Goal: Task Accomplishment & Management: Complete application form

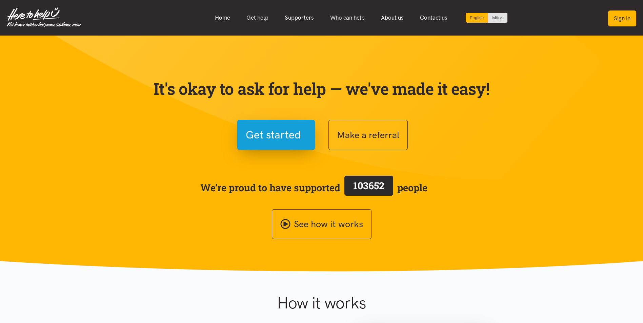
click at [624, 19] on button "Sign in" at bounding box center [622, 19] width 28 height 16
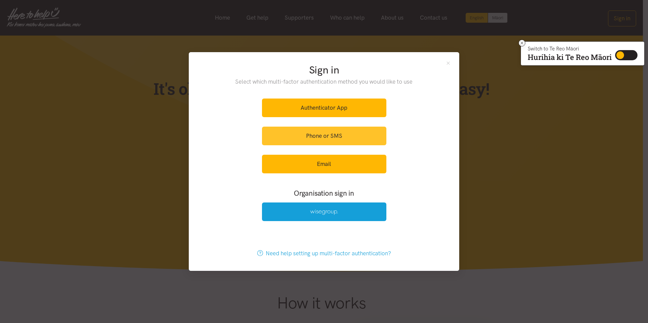
click at [321, 135] on link "Phone or SMS" at bounding box center [324, 136] width 124 height 19
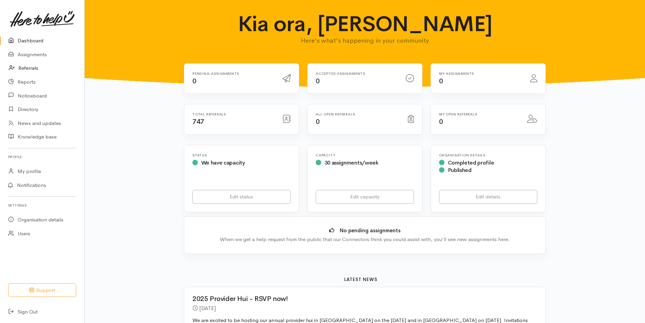
click at [26, 66] on link "Referrals" at bounding box center [42, 68] width 84 height 14
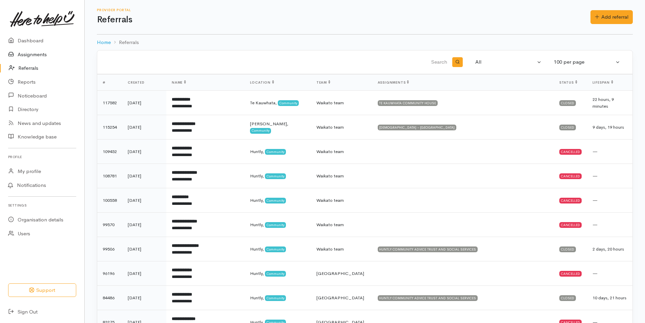
click at [31, 52] on link "Assignments" at bounding box center [42, 55] width 84 height 14
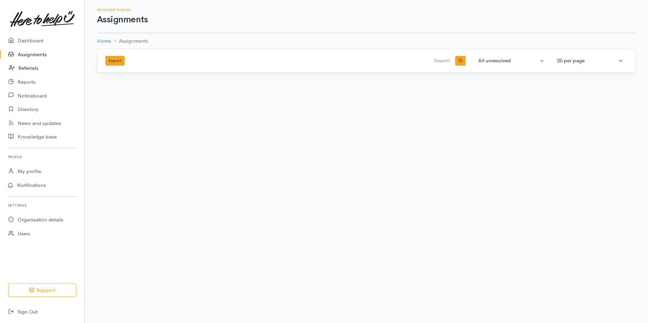
click at [29, 66] on link "Referrals" at bounding box center [42, 68] width 84 height 14
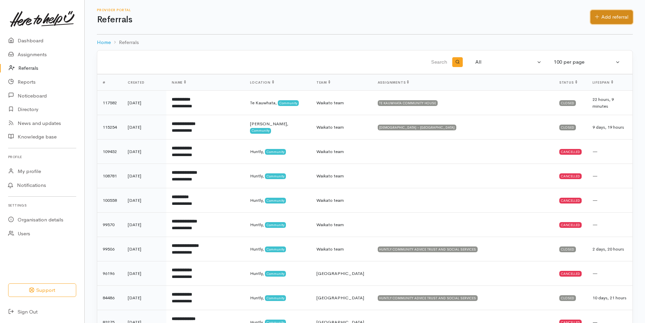
click at [614, 18] on link "Add referral" at bounding box center [611, 17] width 42 height 14
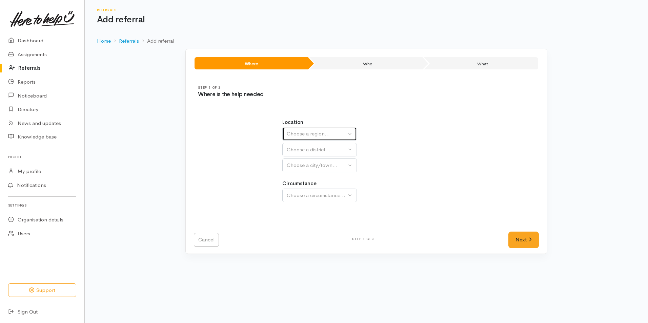
click at [322, 133] on div "Choose a region..." at bounding box center [317, 134] width 60 height 8
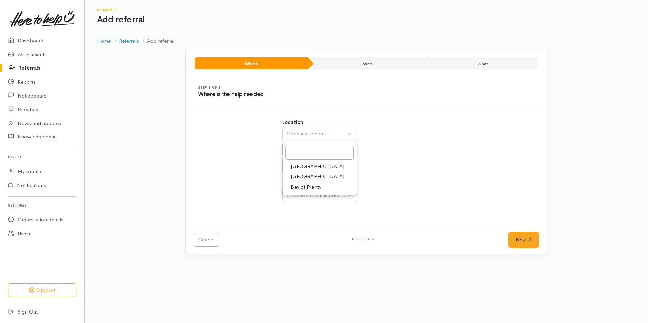
click at [308, 175] on span "Waikato" at bounding box center [318, 177] width 54 height 8
select select "3"
select select
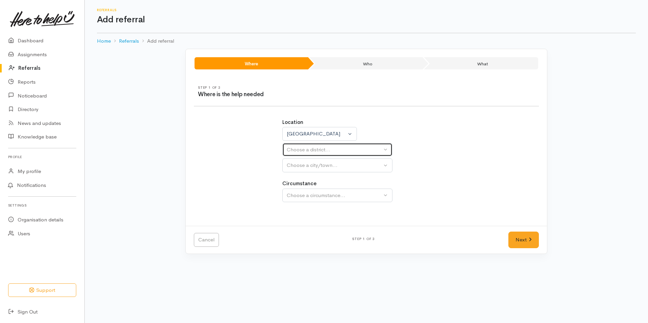
click at [315, 144] on button "Choose a district..." at bounding box center [337, 150] width 110 height 14
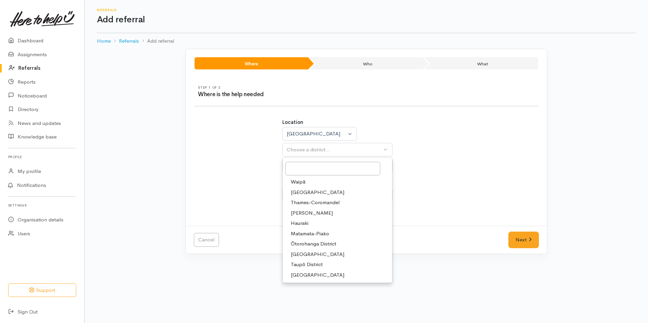
click at [310, 189] on span "Waikato District" at bounding box center [318, 193] width 54 height 8
select select "2"
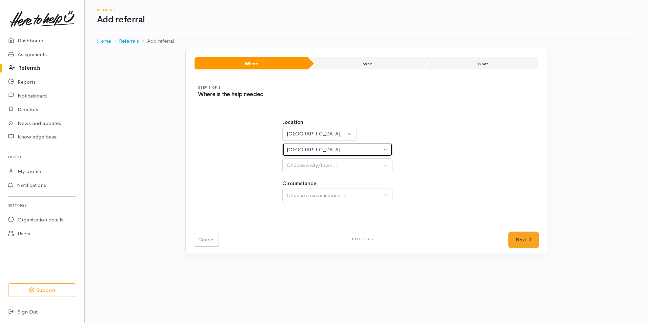
select select
click at [328, 170] on button "Choose a city/town..." at bounding box center [337, 166] width 110 height 14
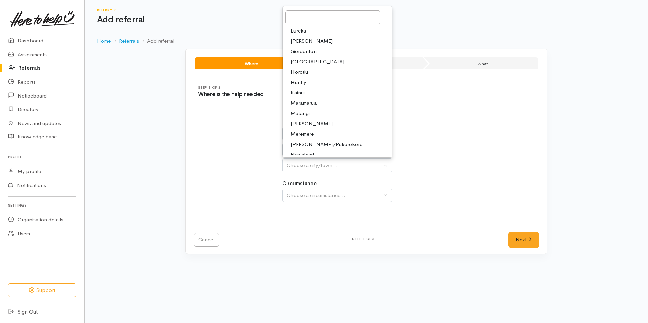
click at [301, 79] on span "Huntly" at bounding box center [298, 83] width 15 height 8
select select "110"
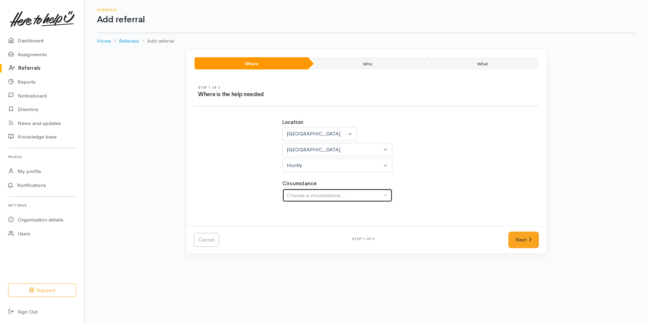
click at [325, 197] on div "Choose a circumstance..." at bounding box center [334, 196] width 95 height 8
click at [311, 223] on link "Community" at bounding box center [337, 228] width 109 height 11
select select "2"
click at [521, 242] on link "Next" at bounding box center [523, 240] width 30 height 17
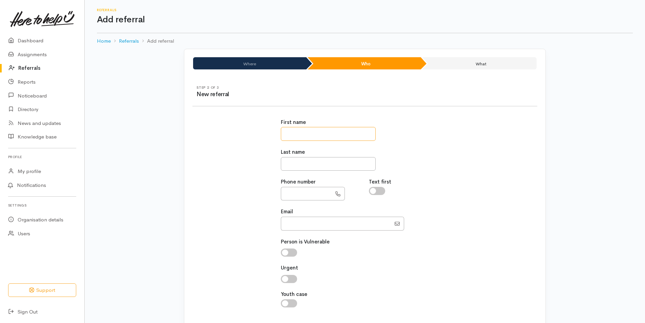
click at [298, 133] on input "text" at bounding box center [328, 134] width 95 height 14
type input "*****"
click at [288, 165] on input "text" at bounding box center [328, 164] width 95 height 14
type input "*******"
click at [294, 197] on input "text" at bounding box center [306, 194] width 51 height 14
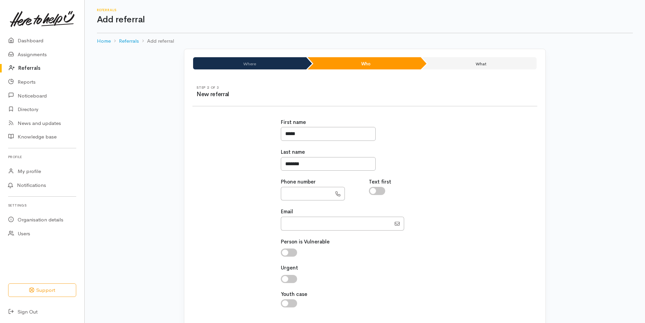
click at [378, 193] on input "checkbox" at bounding box center [377, 191] width 16 height 8
checkbox input "true"
click at [296, 190] on input "text" at bounding box center [306, 194] width 51 height 14
paste input "**********"
type input "**********"
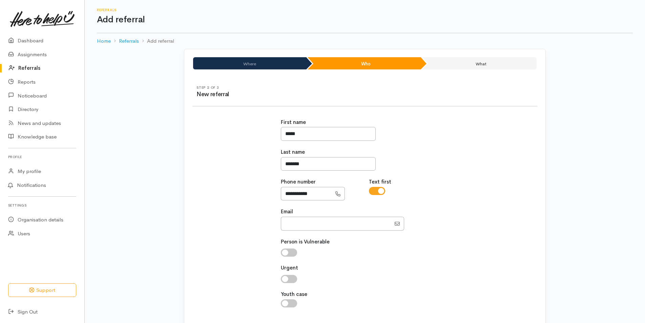
click at [303, 231] on div "**********" at bounding box center [365, 216] width 176 height 213
click at [302, 226] on input "Email" at bounding box center [336, 224] width 110 height 14
click at [291, 223] on input "Email" at bounding box center [336, 224] width 110 height 14
paste input "andr3.r@icloud.com"
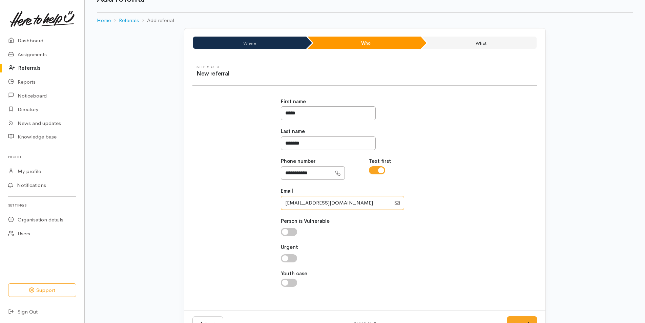
scroll to position [44, 0]
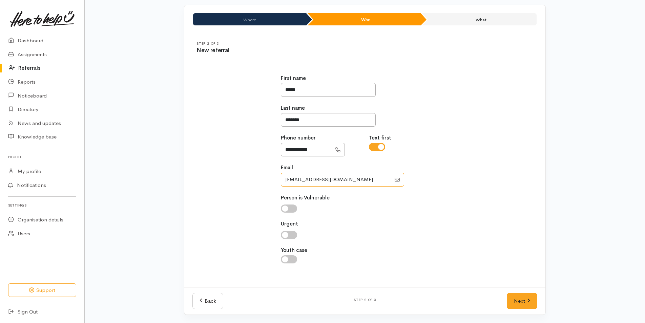
type input "andr3.r@icloud.com"
click at [292, 235] on input "checkbox" at bounding box center [289, 235] width 16 height 8
checkbox input "true"
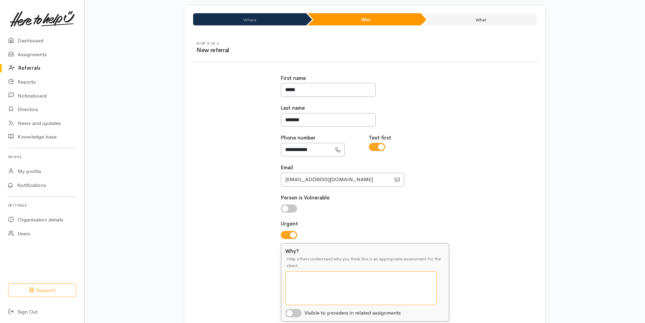
click at [314, 279] on textarea "Why?" at bounding box center [360, 288] width 151 height 34
click at [425, 185] on div at bounding box center [365, 180] width 168 height 14
click at [297, 318] on div "Why? Help others understand why you think this is an appropriate assessment for…" at bounding box center [365, 283] width 168 height 78
click at [296, 314] on input "checkbox" at bounding box center [293, 313] width 16 height 8
checkbox input "true"
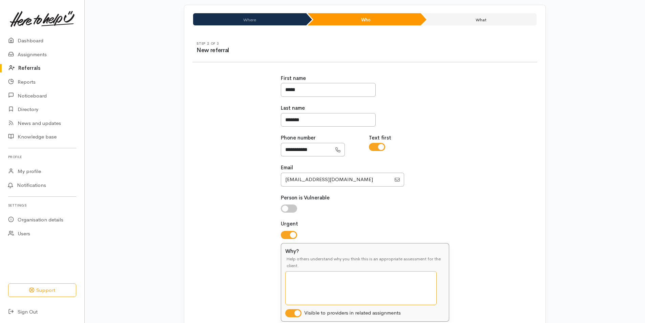
click at [308, 286] on textarea "Why?" at bounding box center [360, 288] width 151 height 34
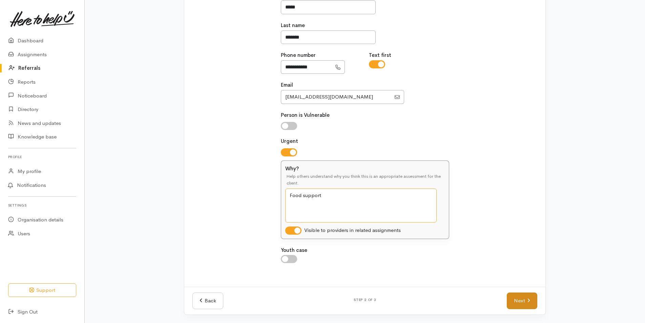
type textarea "Food support"
click at [519, 303] on link "Next" at bounding box center [522, 301] width 30 height 17
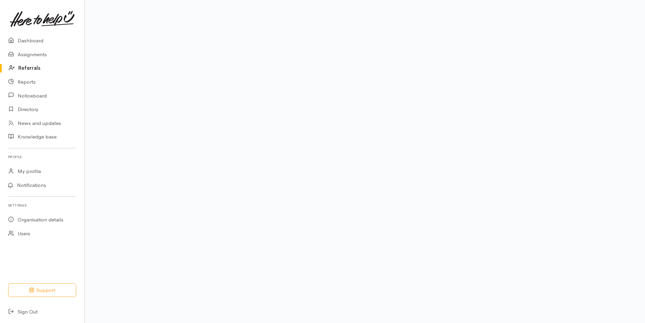
scroll to position [31, 0]
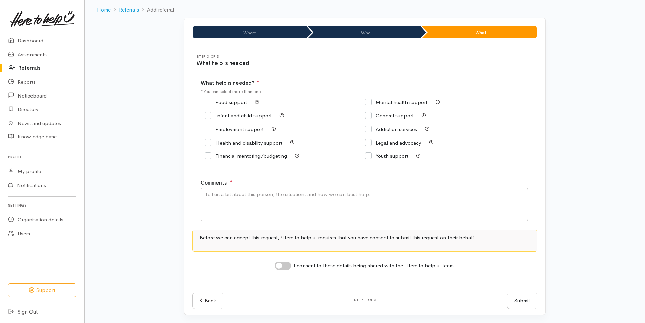
click at [210, 103] on input "Food support" at bounding box center [226, 102] width 42 height 5
checkbox input "true"
click at [227, 199] on textarea "Comments" at bounding box center [365, 205] width 328 height 34
drag, startPoint x: 403, startPoint y: 194, endPoint x: 239, endPoint y: 198, distance: 164.0
click at [239, 198] on textarea "Whaanau have just arrived home from Australia and is struggling to get food. Ad…" at bounding box center [365, 205] width 328 height 34
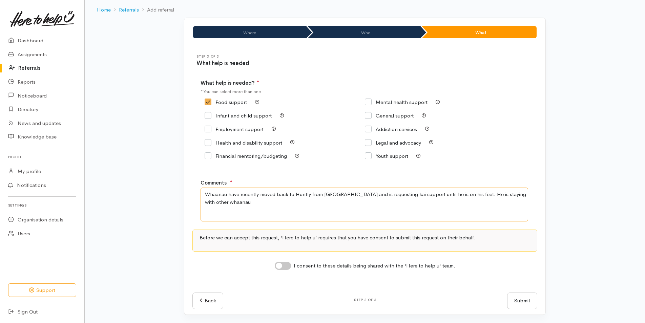
drag, startPoint x: 230, startPoint y: 204, endPoint x: 204, endPoint y: 203, distance: 26.4
click at [204, 203] on textarea "Whaanau have recently moved back to Huntly from Australia and is requesting kai…" at bounding box center [365, 205] width 328 height 34
type textarea "Whaanau have recently moved back to Huntly from Australia and is requesting kai…"
click at [287, 262] on input "I consent to these details being shared with the 'Here to help u' team." at bounding box center [283, 266] width 16 height 8
checkbox input "true"
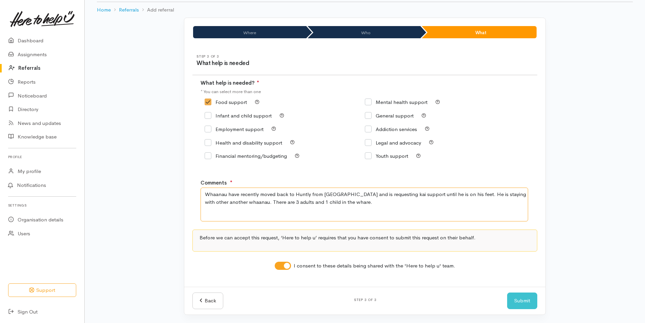
click at [461, 195] on textarea "Whaanau have recently moved back to Huntly from Australia and is requesting kai…" at bounding box center [365, 205] width 328 height 34
click at [263, 202] on textarea "Whaanau have recently moved back to Huntly from Australia and is requesting kai…" at bounding box center [365, 205] width 328 height 34
click at [392, 203] on textarea "Whaanau have recently moved back to Huntly from Australia and is requesting kai…" at bounding box center [365, 205] width 328 height 34
type textarea "Whaanau have recently moved back to Huntly from [GEOGRAPHIC_DATA] and is reques…"
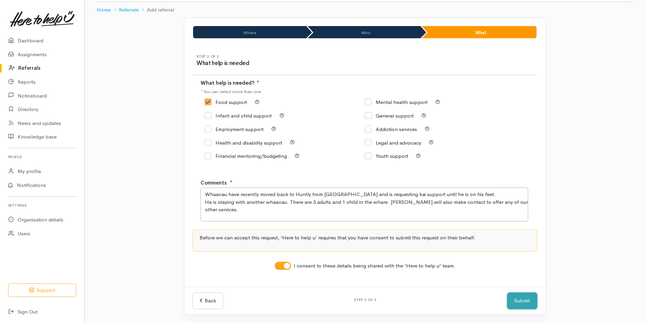
click at [525, 300] on button "Submit" at bounding box center [522, 301] width 30 height 17
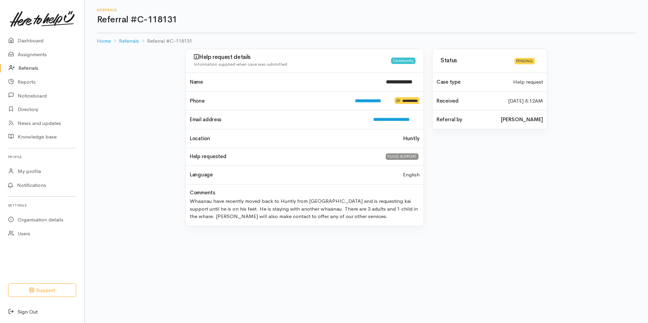
click at [24, 313] on link "Sign Out" at bounding box center [42, 312] width 84 height 14
